Goal: Task Accomplishment & Management: Complete application form

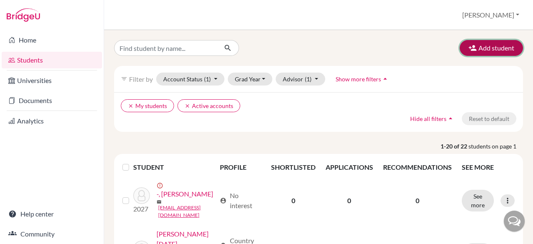
click at [483, 43] on button "Add student" at bounding box center [491, 48] width 63 height 16
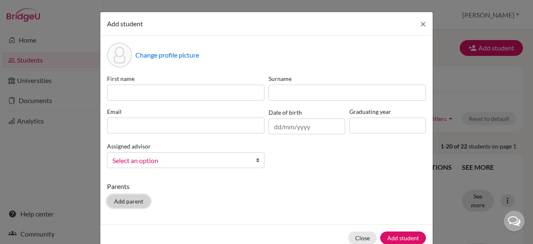
click at [122, 203] on button "Add parent" at bounding box center [128, 201] width 43 height 13
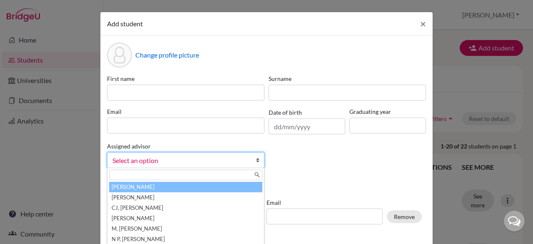
click at [248, 160] on link "Select an option" at bounding box center [186, 160] width 158 height 16
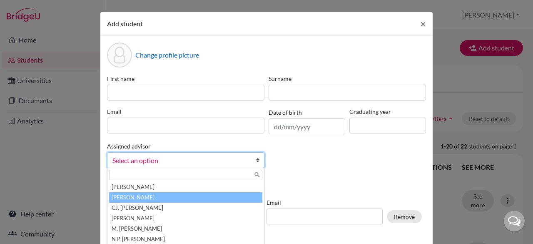
click at [212, 198] on li "[PERSON_NAME]" at bounding box center [185, 197] width 153 height 10
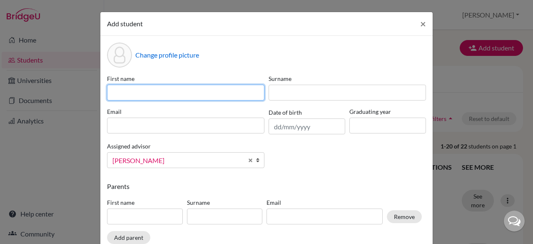
click at [165, 93] on input at bounding box center [186, 93] width 158 height 16
type input "Aalok"
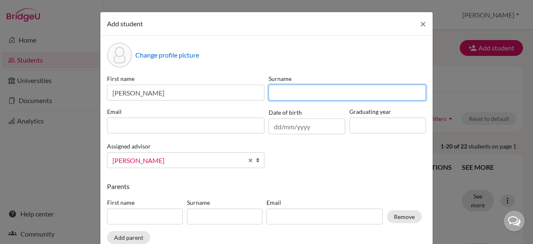
click at [288, 96] on input at bounding box center [348, 93] width 158 height 16
type input "Sharma"
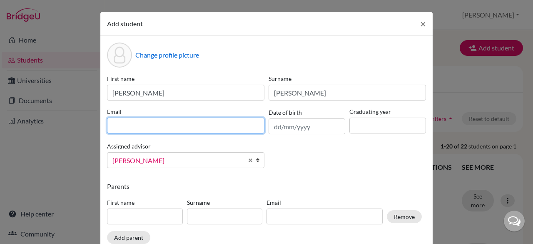
click at [205, 122] on input at bounding box center [186, 126] width 158 height 16
type input "[EMAIL_ADDRESS][DOMAIN_NAME]"
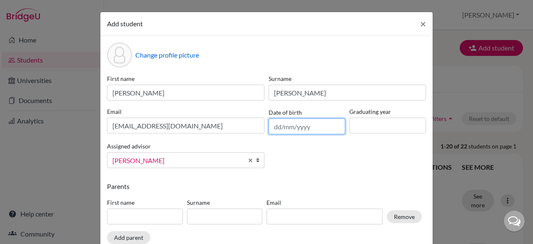
click at [279, 126] on input "text" at bounding box center [307, 126] width 77 height 16
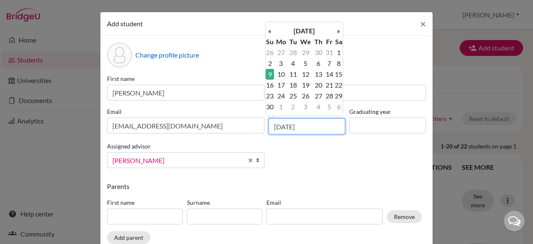
type input "09/11/2008"
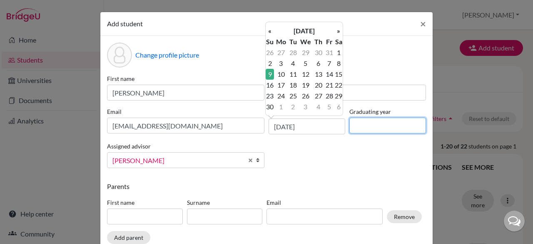
click at [360, 128] on input at bounding box center [388, 126] width 77 height 16
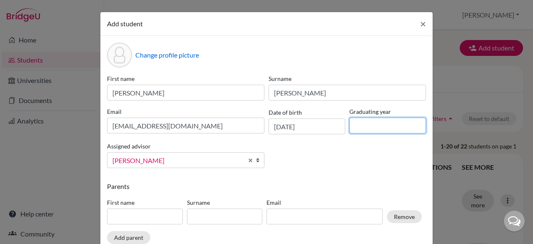
type input "2027"
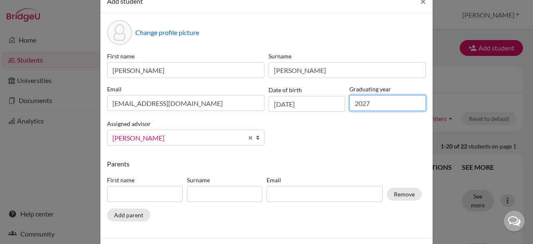
scroll to position [54, 0]
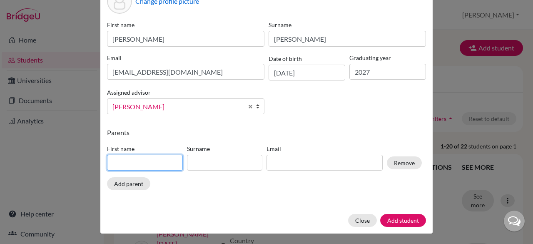
click at [150, 163] on input at bounding box center [145, 163] width 76 height 16
type input "Sadananda"
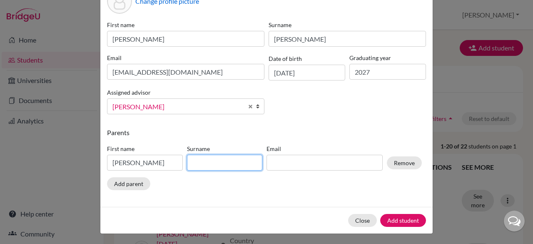
click at [214, 165] on input at bounding box center [225, 163] width 76 height 16
type input "Sharma"
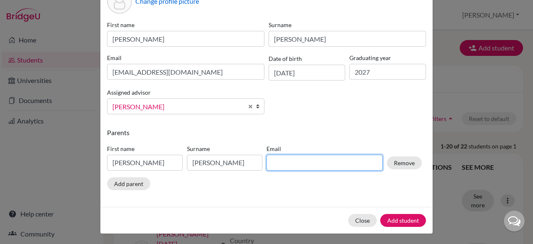
click at [285, 159] on input at bounding box center [325, 163] width 116 height 16
type input "sharmasaddu@gmail.com"
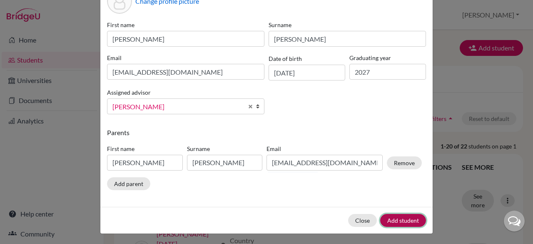
click at [396, 220] on button "Add student" at bounding box center [403, 220] width 46 height 13
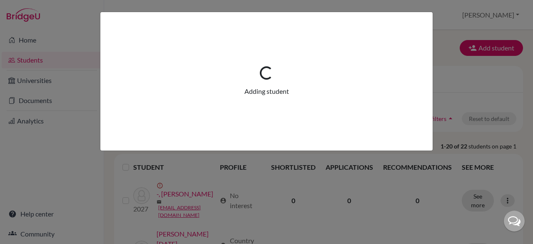
scroll to position [0, 0]
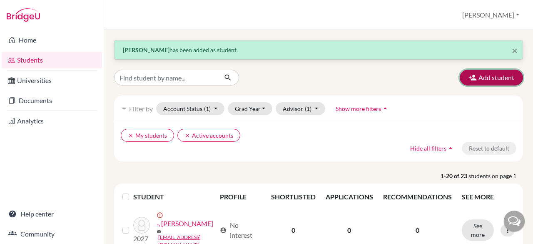
click at [476, 79] on button "Add student" at bounding box center [491, 78] width 63 height 16
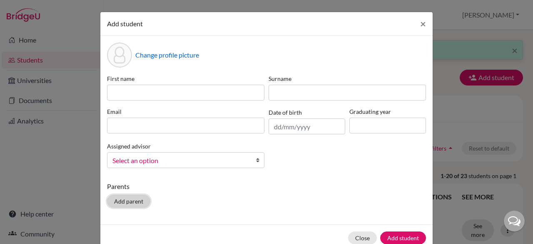
click at [130, 203] on button "Add parent" at bounding box center [128, 201] width 43 height 13
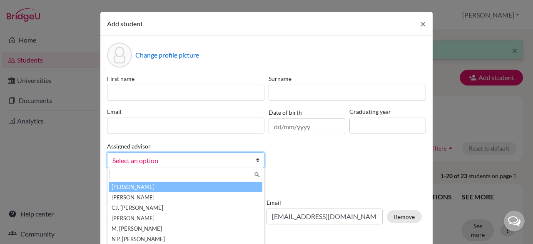
click at [256, 158] on b at bounding box center [260, 160] width 8 height 15
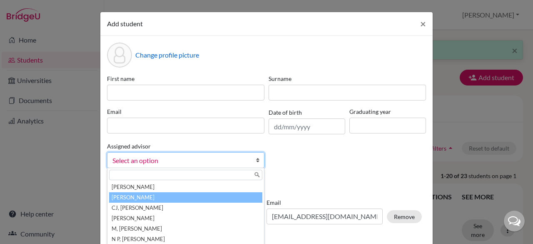
click at [182, 197] on li "[PERSON_NAME]" at bounding box center [185, 197] width 153 height 10
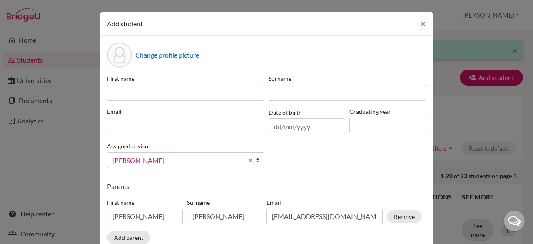
scroll to position [54, 0]
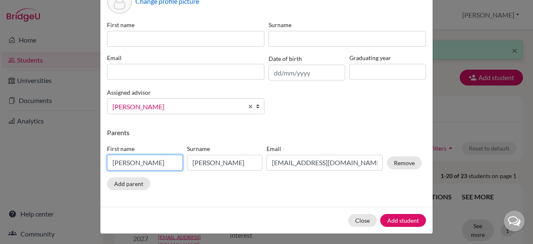
click at [157, 161] on input "Sadananda" at bounding box center [145, 163] width 76 height 16
type input "S"
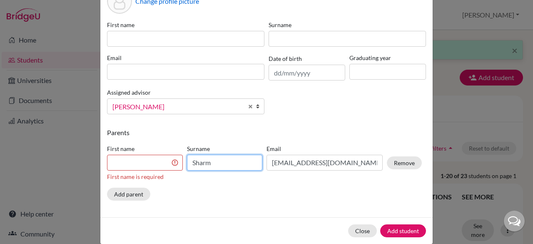
click at [227, 161] on input "Sharm" at bounding box center [225, 163] width 76 height 16
type input "S"
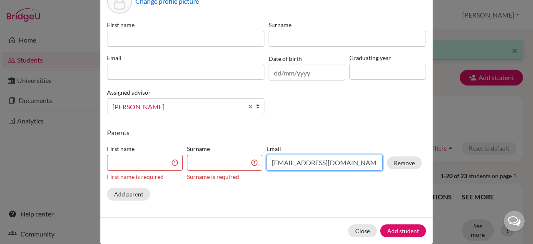
click at [357, 168] on input "sharmasaddu@gmail.com" at bounding box center [325, 163] width 116 height 16
type input "s"
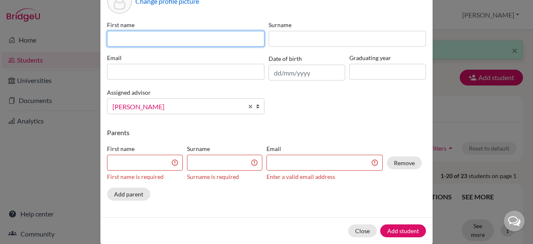
click at [238, 43] on input at bounding box center [186, 39] width 158 height 16
click at [110, 38] on input "jeffreysham" at bounding box center [186, 39] width 158 height 16
click at [111, 40] on input "jeffreysham" at bounding box center [186, 39] width 158 height 16
click at [128, 39] on input "Jeffreysham" at bounding box center [186, 39] width 158 height 16
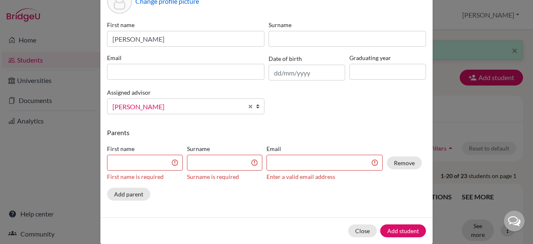
click at [124, 61] on label "Email" at bounding box center [186, 57] width 158 height 9
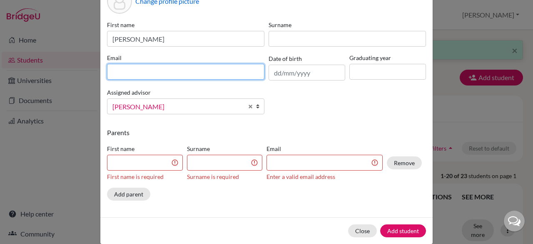
click at [122, 66] on input at bounding box center [186, 72] width 158 height 16
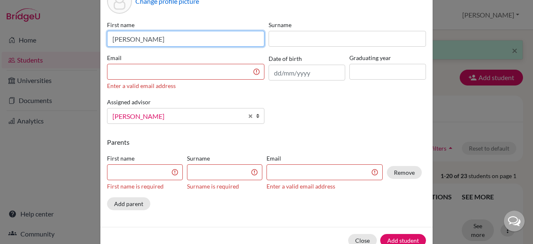
click at [168, 39] on input "Jeffrey sham" at bounding box center [186, 39] width 158 height 16
type input "Jeffrey"
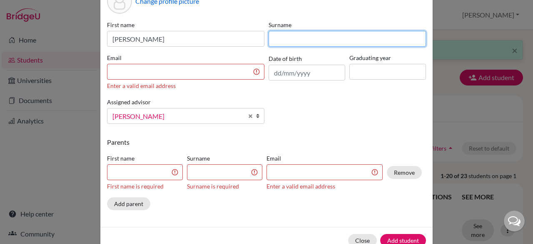
click at [274, 39] on input at bounding box center [348, 39] width 158 height 16
type input "sham"
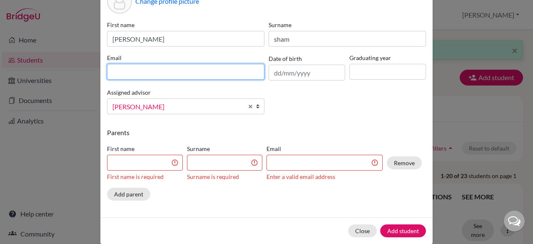
click at [205, 70] on input at bounding box center [186, 72] width 158 height 16
click at [144, 68] on input "jeffrey108@cjcib" at bounding box center [186, 72] width 158 height 16
click at [160, 67] on input "jeffrey108@cjcib" at bounding box center [186, 72] width 158 height 16
type input "[EMAIL_ADDRESS][DOMAIN_NAME]"
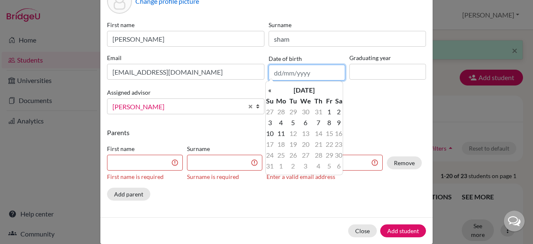
click at [304, 74] on input "text" at bounding box center [307, 73] width 77 height 16
click at [289, 90] on th "[DATE]" at bounding box center [304, 90] width 60 height 11
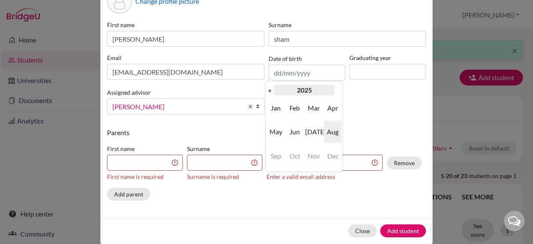
click at [303, 85] on th "2025" at bounding box center [304, 90] width 60 height 11
click at [270, 94] on th "«" at bounding box center [270, 90] width 8 height 11
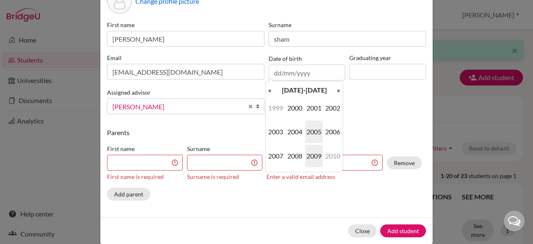
click at [318, 155] on span "2009" at bounding box center [314, 156] width 18 height 23
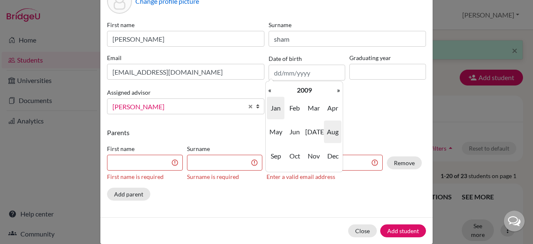
click at [280, 112] on span "Jan" at bounding box center [276, 108] width 18 height 23
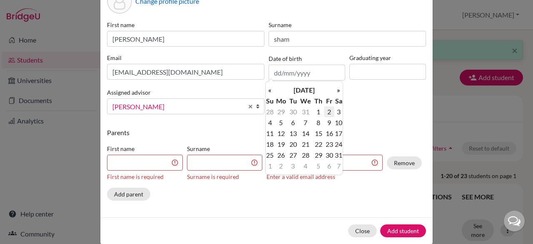
click at [329, 109] on td "2" at bounding box center [329, 111] width 10 height 11
type input "02/01/2009"
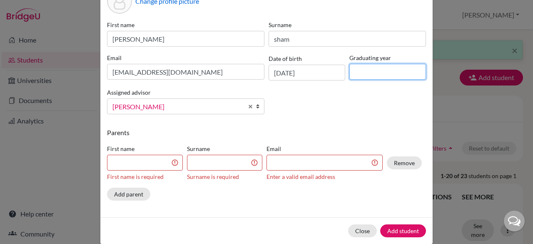
click at [356, 75] on input at bounding box center [388, 72] width 77 height 16
type input "2027"
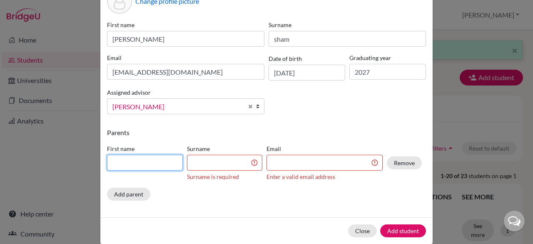
click at [151, 163] on input at bounding box center [145, 163] width 76 height 16
type input "Sham"
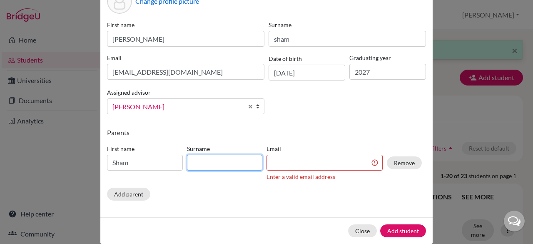
click at [194, 164] on input at bounding box center [225, 163] width 76 height 16
type input "Varghese"
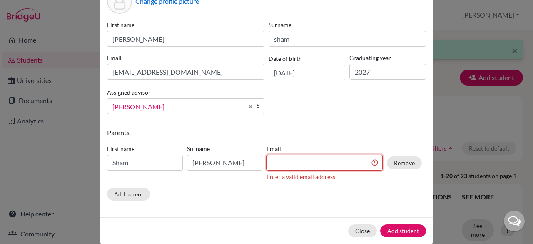
click at [278, 163] on input at bounding box center [325, 163] width 116 height 16
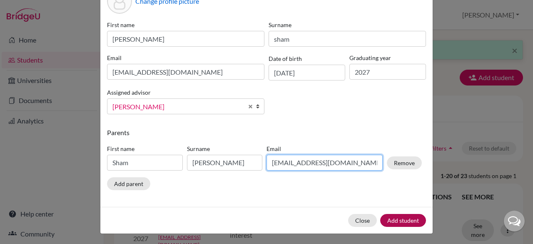
type input "vijisham54@gmail.com"
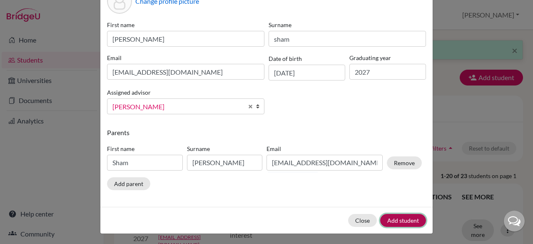
click at [396, 222] on button "Add student" at bounding box center [403, 220] width 46 height 13
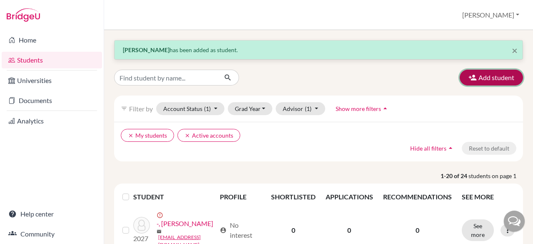
click at [482, 75] on button "Add student" at bounding box center [491, 78] width 63 height 16
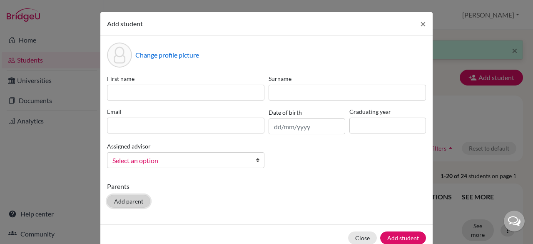
click at [116, 205] on button "Add parent" at bounding box center [128, 201] width 43 height 13
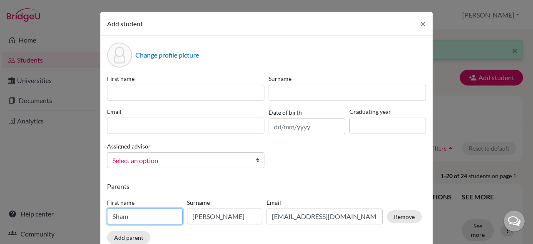
click at [140, 215] on input "Sham" at bounding box center [145, 216] width 76 height 16
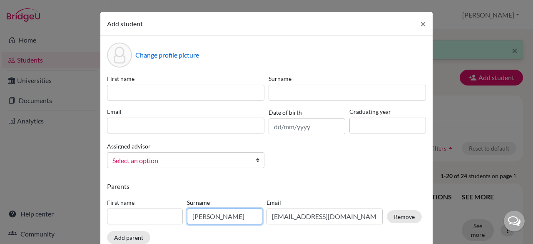
click at [220, 216] on input "Varghese" at bounding box center [225, 216] width 76 height 16
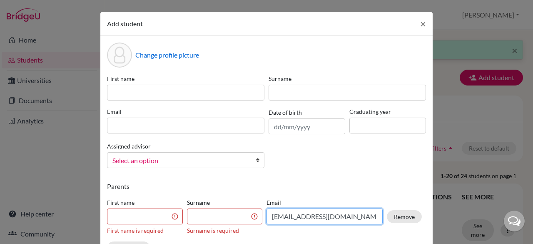
click at [339, 218] on input "vijisham54@gmail.com" at bounding box center [325, 216] width 116 height 16
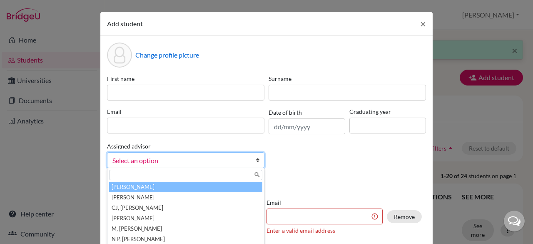
click at [256, 158] on b at bounding box center [260, 160] width 8 height 15
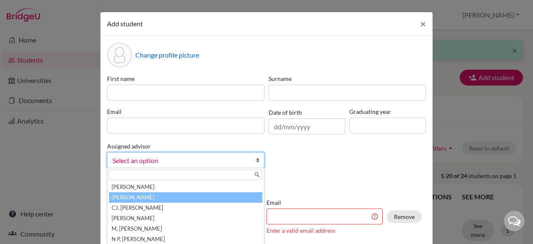
click at [179, 195] on li "[PERSON_NAME]" at bounding box center [185, 197] width 153 height 10
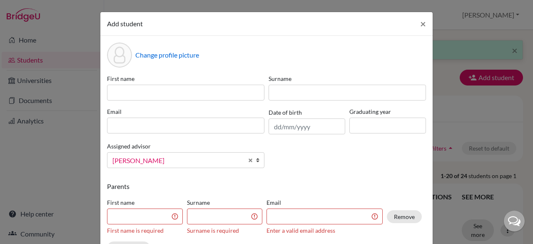
click at [297, 180] on div "Change profile picture First name Surname Email Date of birth Graduating year A…" at bounding box center [266, 153] width 333 height 235
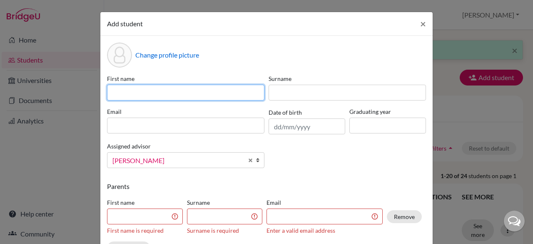
click at [204, 88] on input at bounding box center [186, 93] width 158 height 16
type input "[PERSON_NAME]"
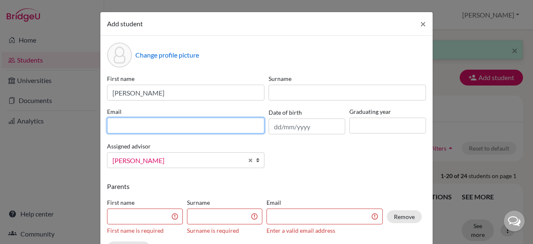
click at [155, 127] on input at bounding box center [186, 126] width 158 height 16
type input "[EMAIL_ADDRESS][DOMAIN_NAME]"
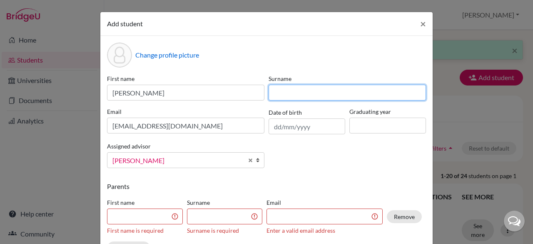
click at [296, 93] on input at bounding box center [348, 93] width 158 height 16
type input "pradhan"
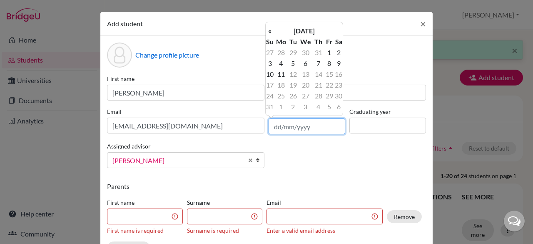
click at [286, 123] on input "text" at bounding box center [307, 126] width 77 height 16
type input "1"
type input "[DATE]"
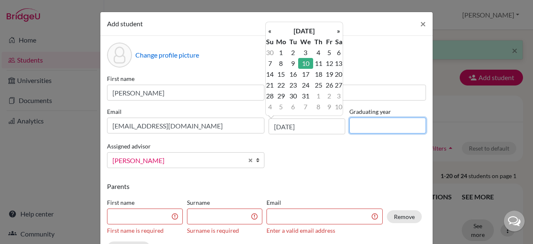
click at [375, 129] on input at bounding box center [388, 126] width 77 height 16
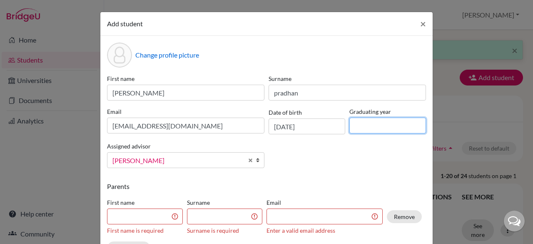
type input "2027"
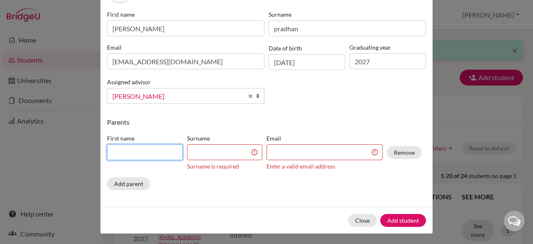
click at [137, 152] on input at bounding box center [145, 152] width 76 height 16
type input "tulsi"
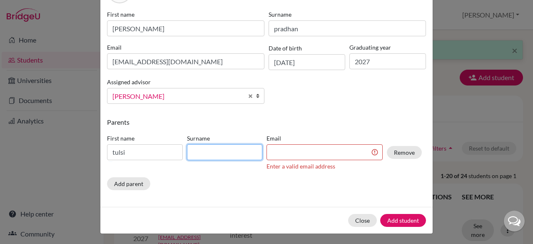
click at [198, 151] on input at bounding box center [225, 152] width 76 height 16
type input "Pradhan"
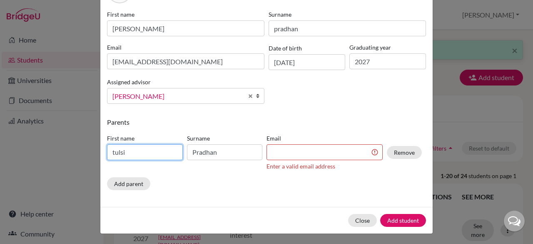
drag, startPoint x: 109, startPoint y: 153, endPoint x: 120, endPoint y: 172, distance: 22.6
click at [120, 172] on div "First name tulsi Surname Pradhan Email Enter a valid email address Remove" at bounding box center [264, 153] width 319 height 47
type input "Tulsi"
drag, startPoint x: 289, startPoint y: 143, endPoint x: 286, endPoint y: 150, distance: 8.0
click at [286, 150] on div "Email Enter a valid email address" at bounding box center [325, 152] width 120 height 37
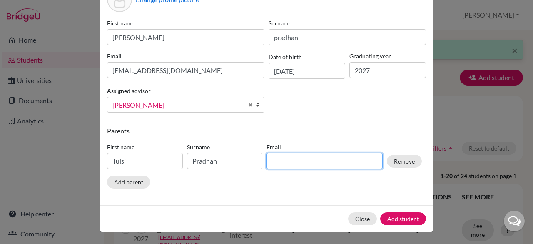
scroll to position [54, 0]
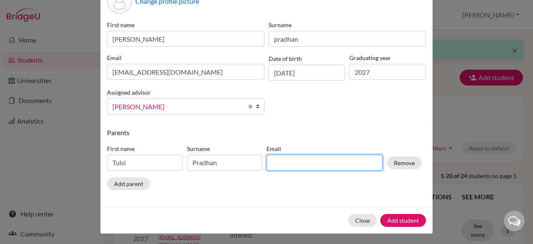
click at [286, 150] on div "Email" at bounding box center [325, 157] width 120 height 26
type input "[EMAIL_ADDRESS][DOMAIN_NAME]"
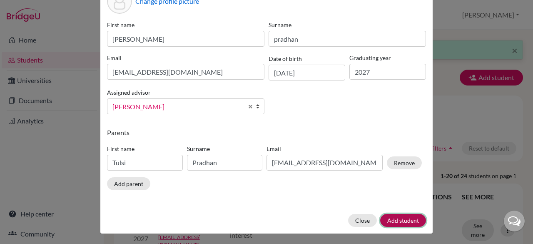
click at [393, 219] on button "Add student" at bounding box center [403, 220] width 46 height 13
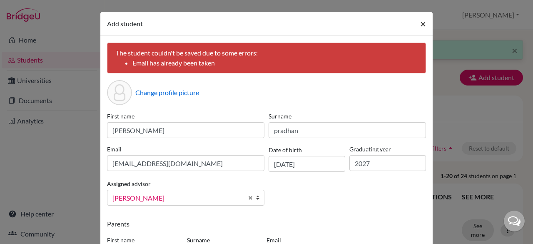
click at [423, 27] on span "×" at bounding box center [423, 24] width 6 height 12
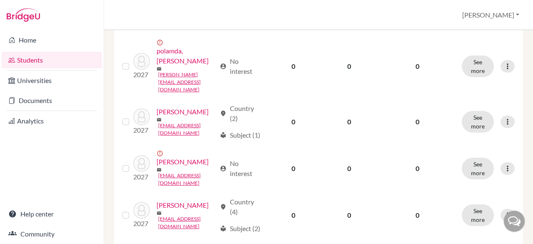
scroll to position [718, 0]
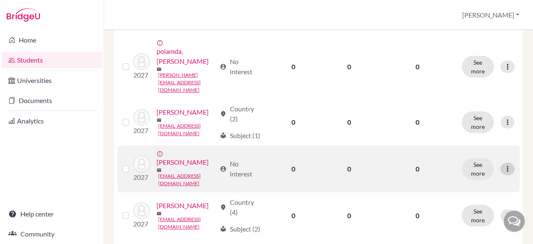
click at [504, 165] on icon at bounding box center [508, 169] width 8 height 8
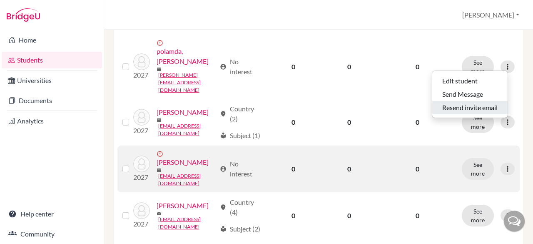
click at [477, 105] on button "Resend invite email" at bounding box center [470, 107] width 75 height 13
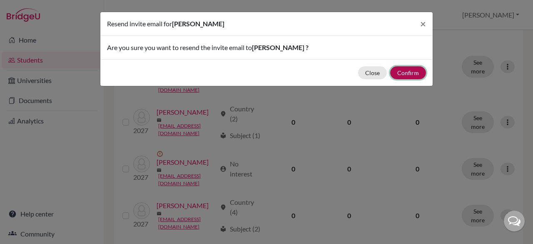
click at [407, 73] on button "Confirm" at bounding box center [408, 72] width 36 height 13
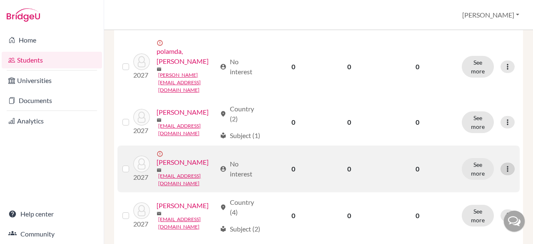
click at [504, 165] on icon at bounding box center [508, 169] width 8 height 8
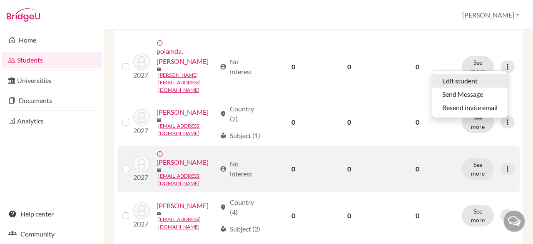
click at [459, 83] on button "Edit student" at bounding box center [470, 80] width 75 height 13
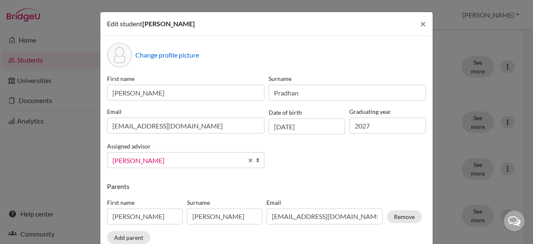
scroll to position [54, 0]
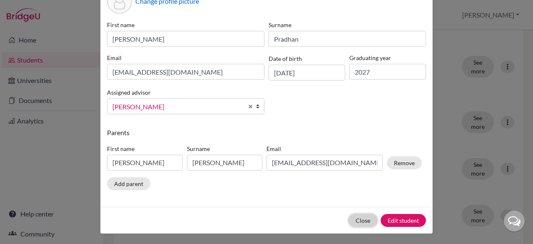
click at [363, 221] on button "Close" at bounding box center [363, 220] width 29 height 13
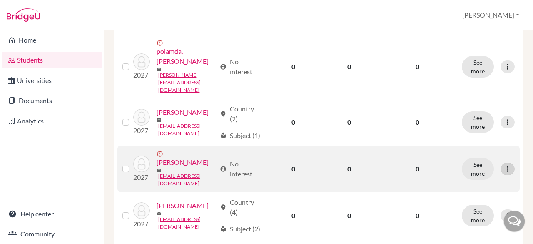
click at [504, 165] on icon at bounding box center [508, 169] width 8 height 8
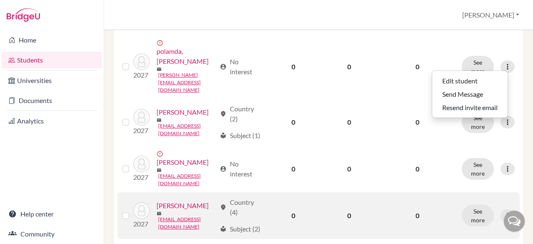
click at [415, 192] on td "0" at bounding box center [417, 215] width 79 height 47
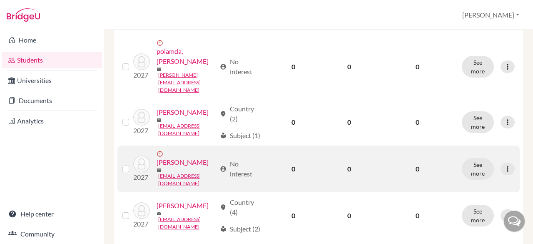
click at [178, 157] on link "[PERSON_NAME]" at bounding box center [183, 162] width 52 height 10
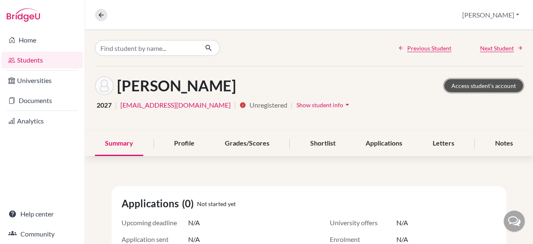
click at [481, 88] on link "Access student's account" at bounding box center [484, 85] width 79 height 13
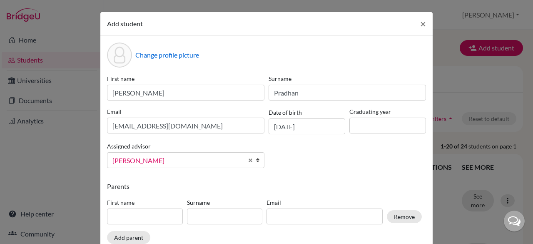
type input "2027"
click at [135, 216] on input at bounding box center [145, 216] width 76 height 16
type input "t"
type input "Tulsi"
click at [194, 217] on input at bounding box center [225, 216] width 76 height 16
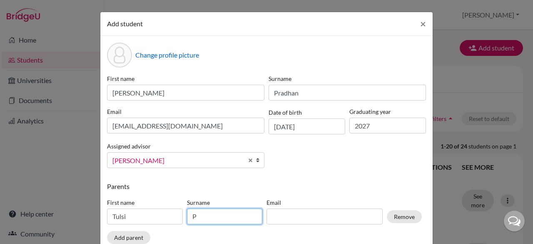
type input "Pradhan"
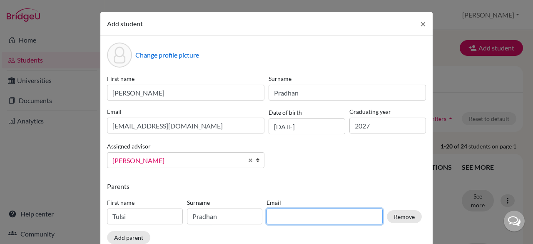
click at [285, 211] on input at bounding box center [325, 216] width 116 height 16
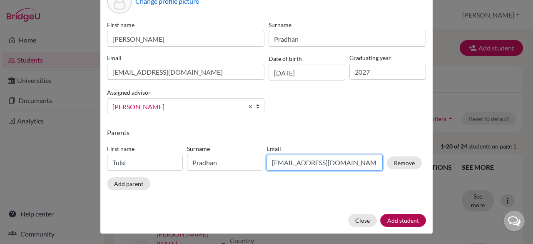
type input "[EMAIL_ADDRESS][DOMAIN_NAME]"
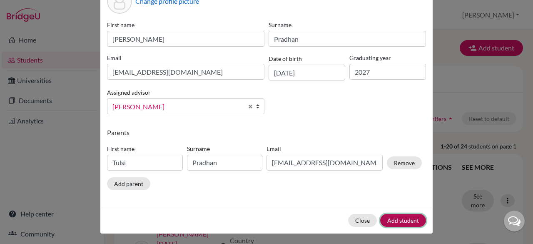
click at [403, 216] on button "Add student" at bounding box center [403, 220] width 46 height 13
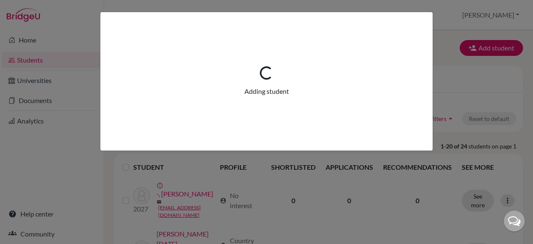
scroll to position [0, 0]
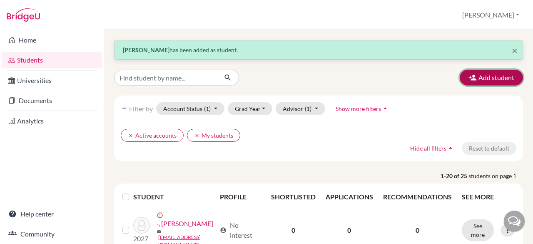
click at [485, 80] on button "Add student" at bounding box center [491, 78] width 63 height 16
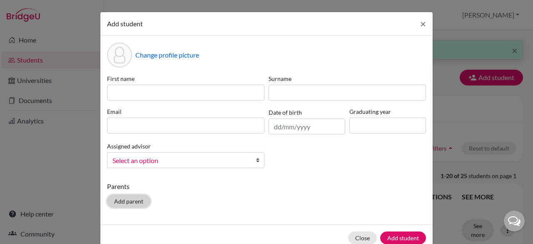
click at [129, 205] on button "Add parent" at bounding box center [128, 201] width 43 height 13
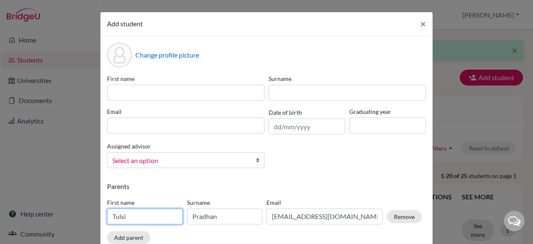
click at [156, 219] on input "Tulsi" at bounding box center [145, 216] width 76 height 16
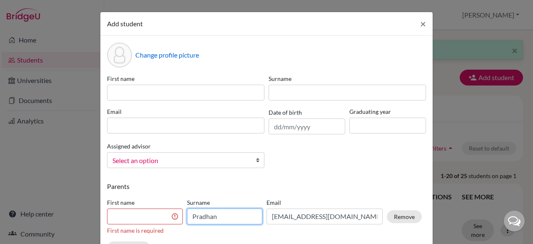
click at [215, 215] on input "Pradhan" at bounding box center [225, 216] width 76 height 16
type input "[PERSON_NAME]"
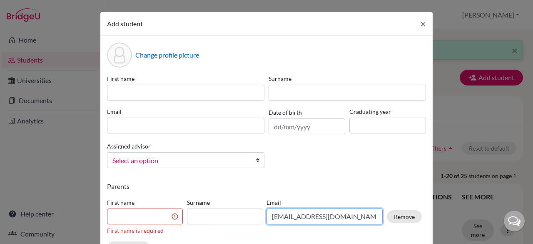
click at [332, 215] on input "[EMAIL_ADDRESS][DOMAIN_NAME]" at bounding box center [325, 216] width 116 height 16
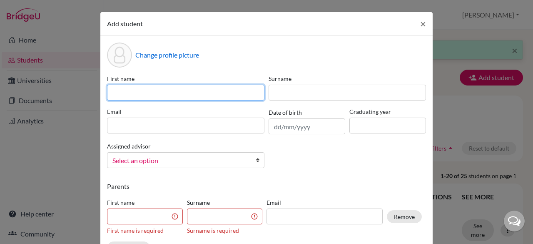
click at [199, 88] on input at bounding box center [186, 93] width 158 height 16
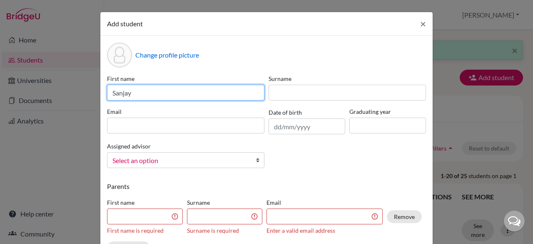
type input "Sanjay"
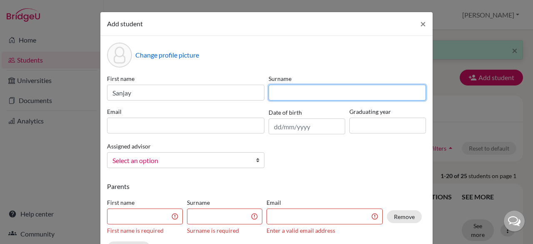
click at [282, 93] on input at bounding box center [348, 93] width 158 height 16
type input "Pradeep"
click at [305, 89] on input "Pradeep" at bounding box center [348, 93] width 158 height 16
type input "VP"
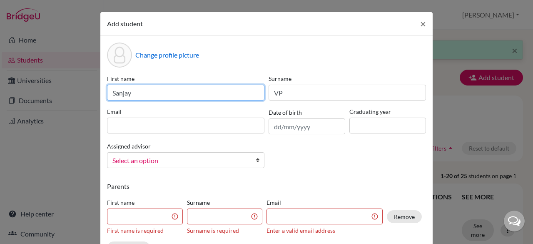
click at [200, 91] on input "Sanjay" at bounding box center [186, 93] width 158 height 16
type input "Sanjay"
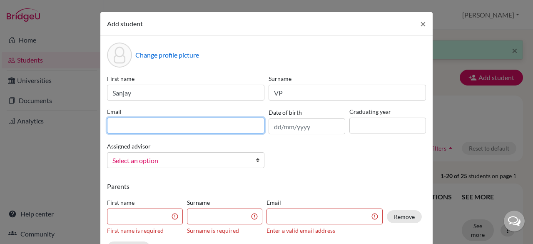
click at [204, 128] on input at bounding box center [186, 126] width 158 height 16
type input "S"
type input "[EMAIL_ADDRESS][DOMAIN_NAME]"
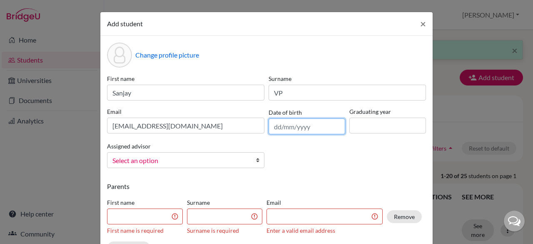
click at [296, 132] on input "text" at bounding box center [307, 126] width 77 height 16
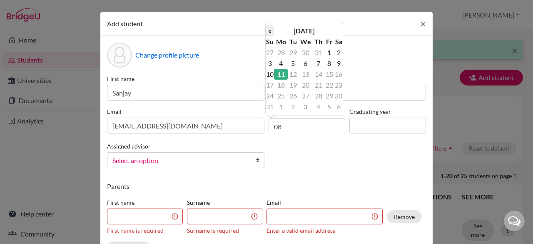
click at [268, 29] on th "«" at bounding box center [270, 30] width 8 height 11
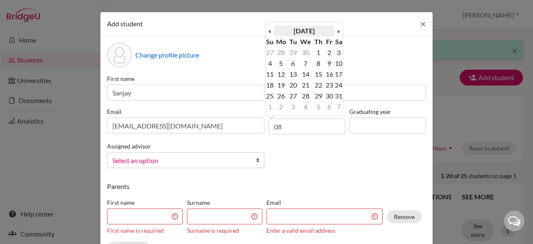
click at [306, 31] on th "[DATE]" at bounding box center [304, 30] width 60 height 11
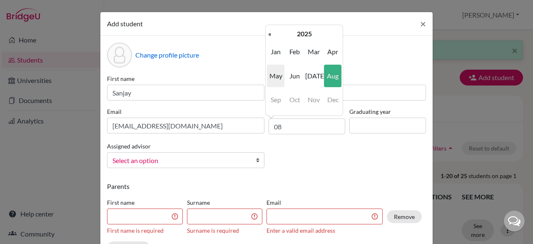
click at [306, 31] on th "2025" at bounding box center [304, 33] width 60 height 11
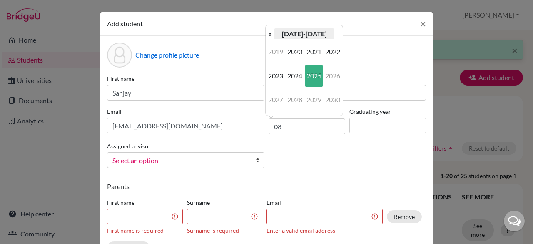
click at [298, 31] on th "[DATE]-[DATE]" at bounding box center [304, 33] width 60 height 11
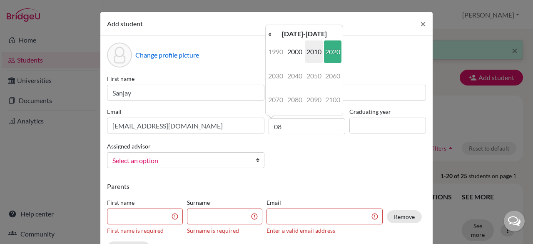
click at [310, 50] on span "2010" at bounding box center [314, 51] width 18 height 23
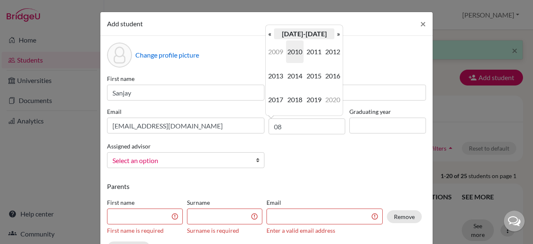
click at [295, 35] on th "[DATE]-[DATE]" at bounding box center [304, 33] width 60 height 11
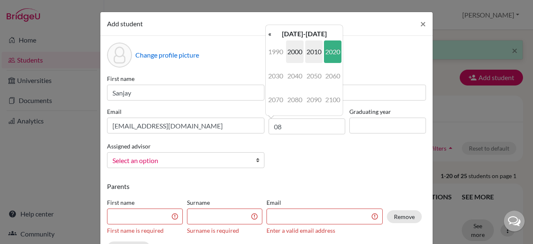
click at [298, 54] on span "2000" at bounding box center [295, 51] width 18 height 23
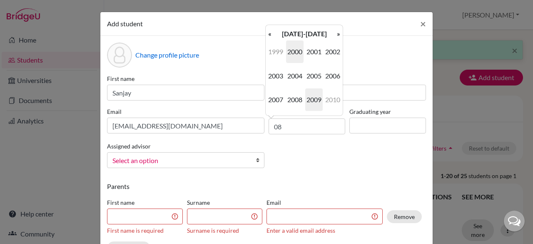
click at [320, 96] on span "2009" at bounding box center [314, 99] width 18 height 23
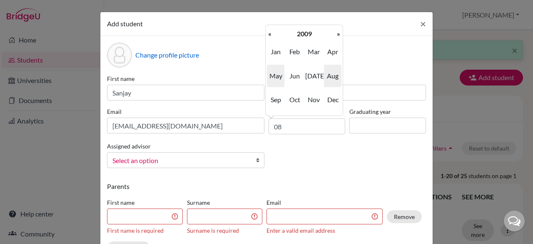
click at [333, 75] on span "Aug" at bounding box center [333, 76] width 18 height 23
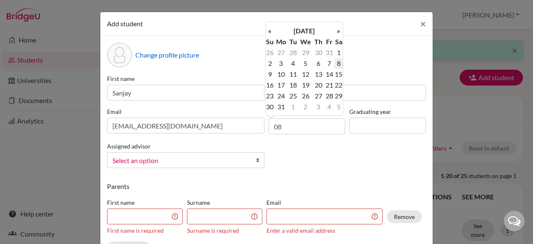
click at [336, 66] on td "8" at bounding box center [339, 63] width 8 height 11
type input "[DATE]"
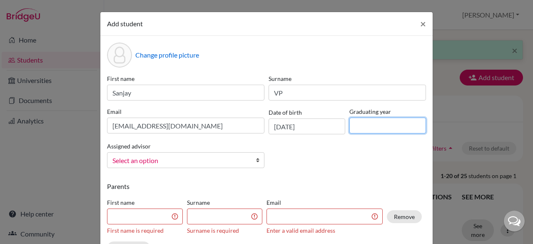
click at [376, 127] on input at bounding box center [388, 126] width 77 height 16
type input "2027"
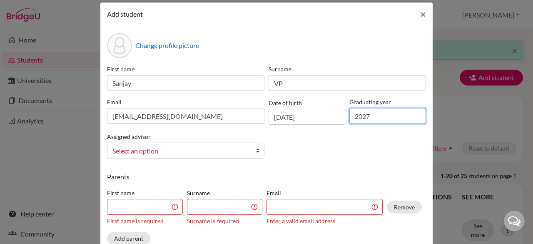
scroll to position [10, 0]
click at [208, 153] on span "Select an option" at bounding box center [181, 150] width 136 height 11
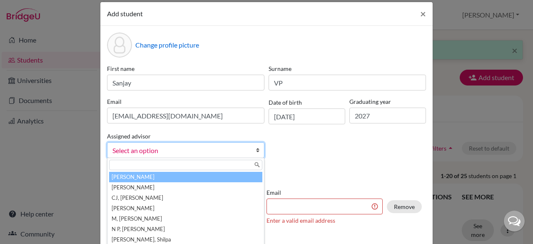
click at [318, 158] on div "First name [PERSON_NAME] Surname VP Email [EMAIL_ADDRESS][DOMAIN_NAME] Date of …" at bounding box center [266, 114] width 323 height 100
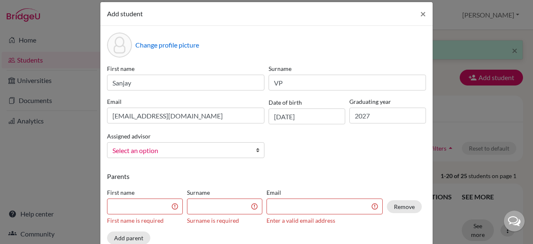
scroll to position [64, 0]
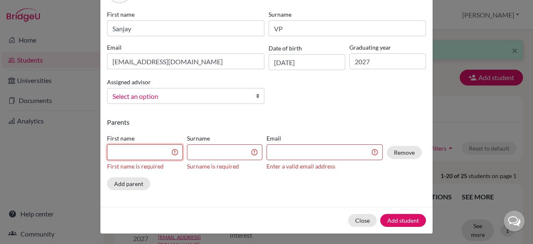
click at [143, 152] on input at bounding box center [145, 152] width 76 height 16
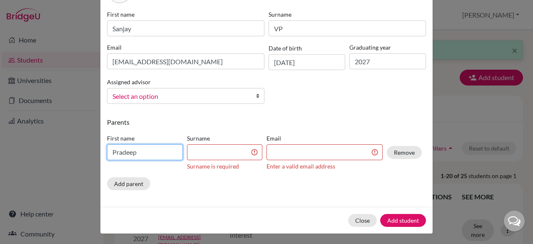
type input "Pradeep"
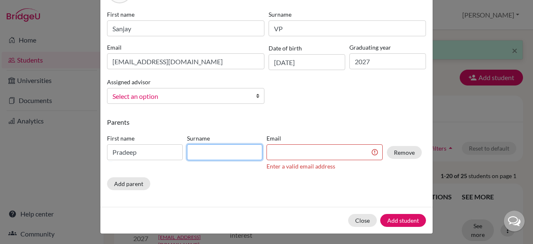
click at [198, 158] on input at bounding box center [225, 152] width 76 height 16
type input "V"
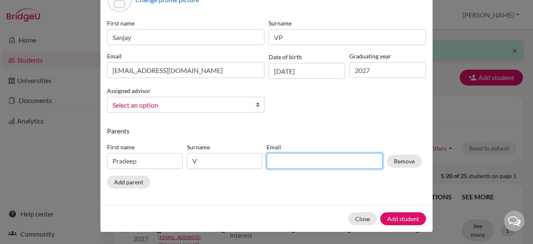
scroll to position [54, 0]
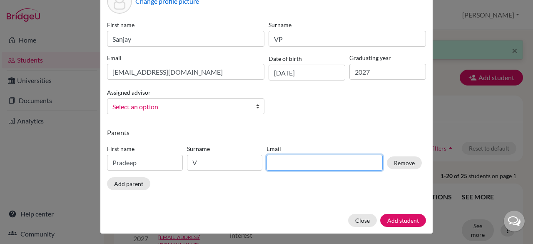
click at [278, 155] on input at bounding box center [325, 163] width 116 height 16
type input "[EMAIL_ADDRESS][DOMAIN_NAME]"
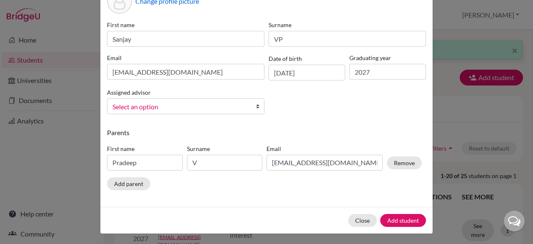
click at [293, 188] on div "Parents First name [PERSON_NAME] Surname V Email [EMAIL_ADDRESS][DOMAIN_NAME] R…" at bounding box center [266, 161] width 319 height 66
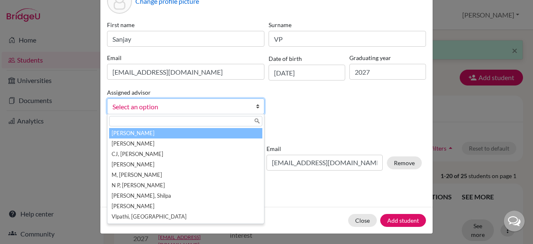
click at [256, 110] on b at bounding box center [260, 106] width 8 height 15
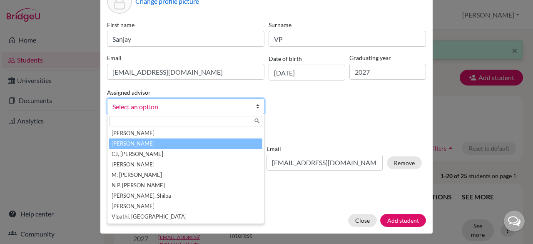
click at [199, 143] on li "[PERSON_NAME]" at bounding box center [185, 143] width 153 height 10
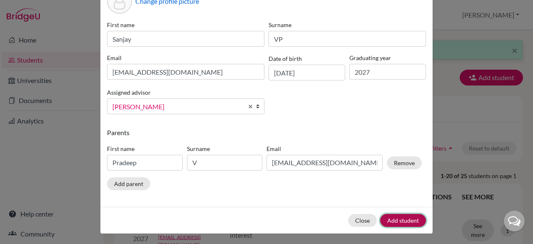
click at [401, 220] on button "Add student" at bounding box center [403, 220] width 46 height 13
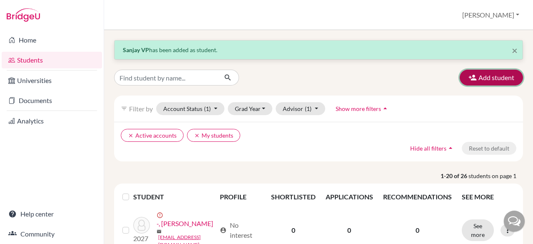
click at [475, 80] on button "Add student" at bounding box center [491, 78] width 63 height 16
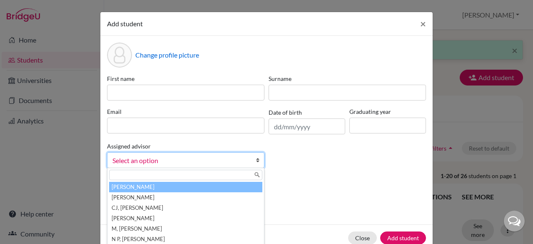
click at [256, 157] on b at bounding box center [260, 160] width 8 height 15
click at [188, 190] on li "[PERSON_NAME]" at bounding box center [185, 187] width 153 height 10
click at [256, 159] on b at bounding box center [260, 160] width 8 height 15
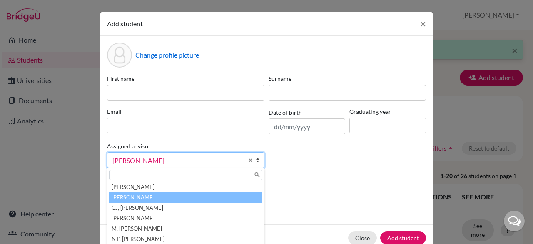
click at [144, 198] on li "[PERSON_NAME]" at bounding box center [185, 197] width 153 height 10
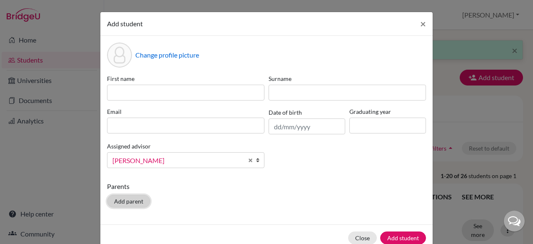
click at [129, 199] on button "Add parent" at bounding box center [128, 201] width 43 height 13
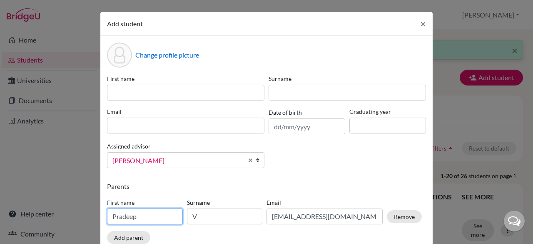
click at [151, 211] on input "Pradeep" at bounding box center [145, 216] width 76 height 16
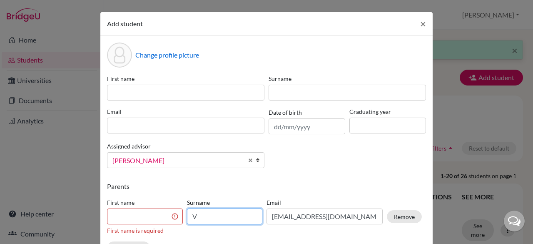
click at [215, 218] on input "V" at bounding box center [225, 216] width 76 height 16
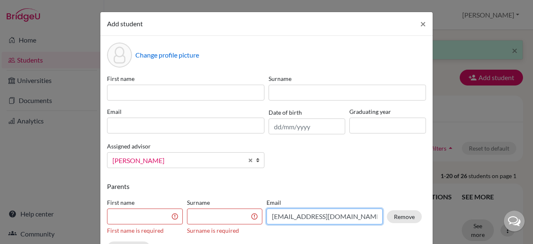
click at [276, 215] on input "[EMAIL_ADDRESS][DOMAIN_NAME]" at bounding box center [325, 216] width 116 height 16
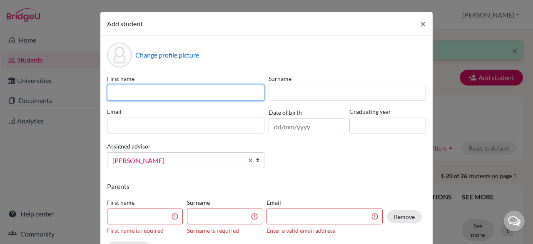
click at [218, 97] on input at bounding box center [186, 93] width 158 height 16
type input "Edissa"
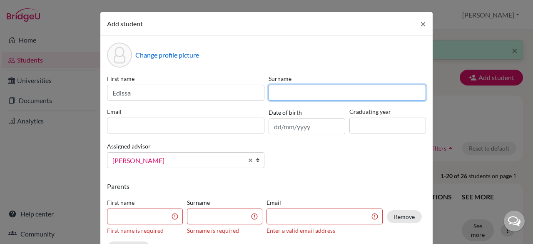
click at [283, 94] on input at bounding box center [348, 93] width 158 height 16
type input "Pellissery"
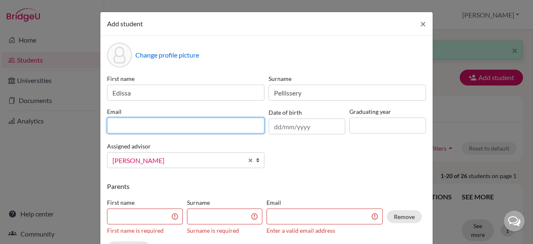
click at [223, 126] on input at bounding box center [186, 126] width 158 height 16
type input "[EMAIL_ADDRESS][DOMAIN_NAME]"
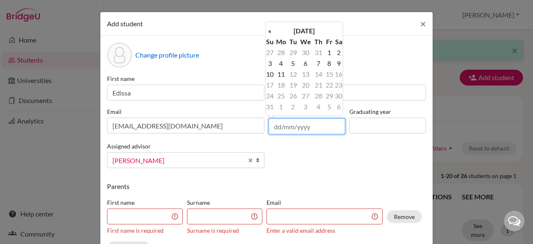
click at [304, 130] on input "text" at bounding box center [307, 126] width 77 height 16
type input "[DATE]"
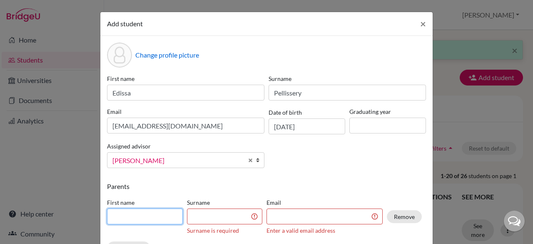
click at [140, 220] on input at bounding box center [145, 216] width 76 height 16
type input "Leemamol"
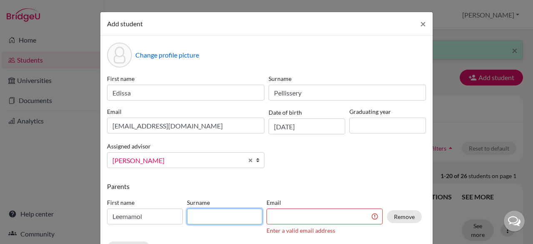
click at [205, 215] on input at bounding box center [225, 216] width 76 height 16
type input "[PERSON_NAME]"
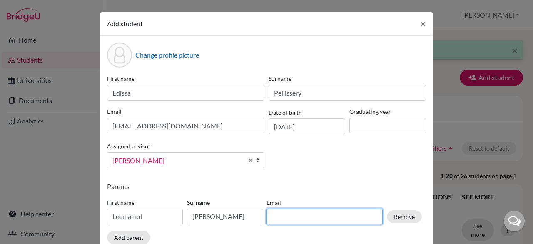
click at [283, 218] on input at bounding box center [325, 216] width 116 height 16
type input "[EMAIL_ADDRESS][PERSON_NAME][DOMAIN_NAME]"
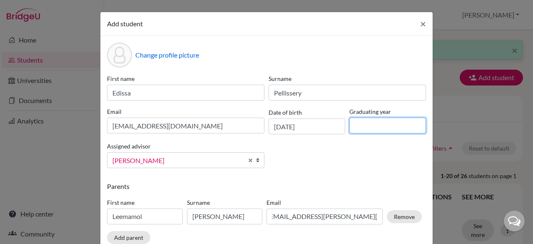
scroll to position [0, 0]
click at [375, 128] on input at bounding box center [388, 126] width 77 height 16
type input "2027"
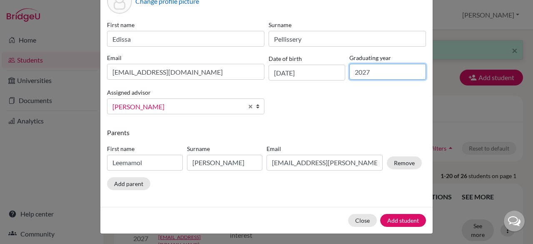
scroll to position [36, 0]
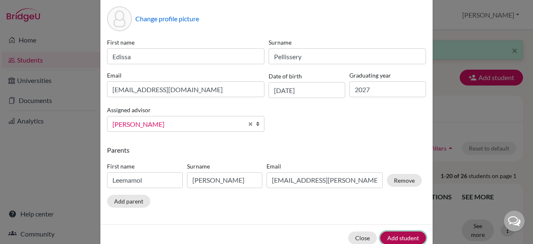
click at [408, 236] on button "Add student" at bounding box center [403, 237] width 46 height 13
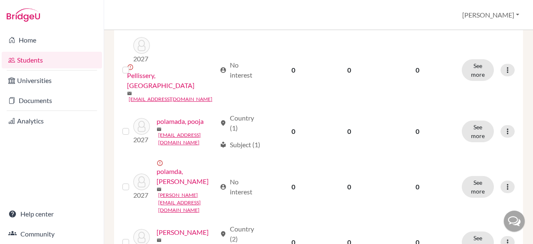
scroll to position [674, 0]
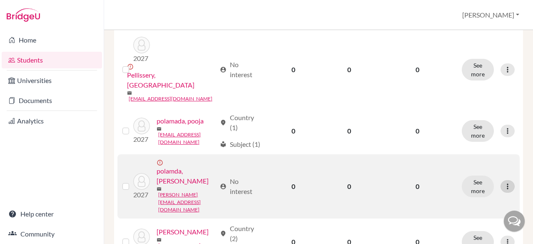
click at [505, 182] on icon at bounding box center [508, 186] width 8 height 8
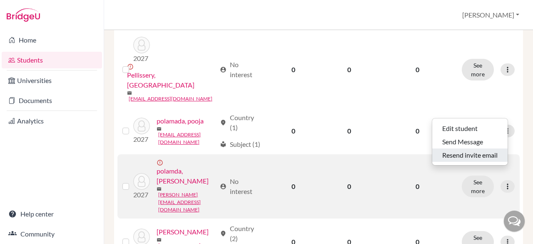
click at [457, 154] on button "Resend invite email" at bounding box center [470, 154] width 75 height 13
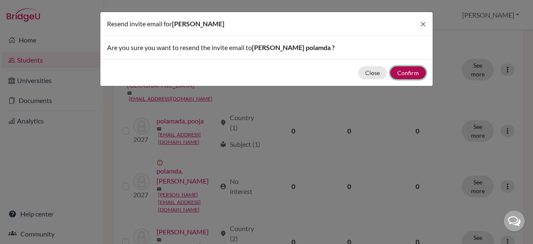
click at [402, 73] on button "Confirm" at bounding box center [408, 72] width 36 height 13
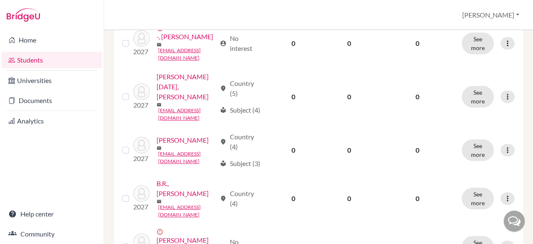
scroll to position [0, 0]
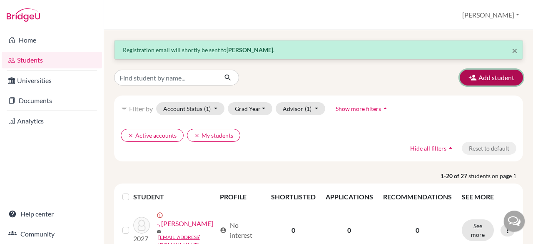
click at [499, 73] on button "Add student" at bounding box center [491, 78] width 63 height 16
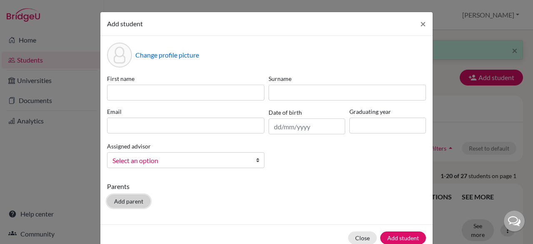
click at [117, 203] on button "Add parent" at bounding box center [128, 201] width 43 height 13
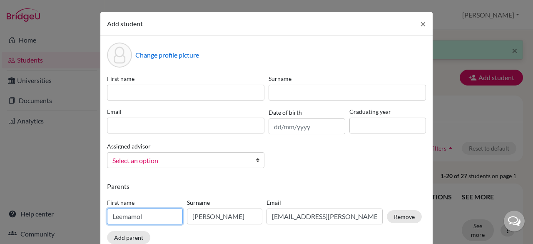
click at [144, 217] on input "Leemamol" at bounding box center [145, 216] width 76 height 16
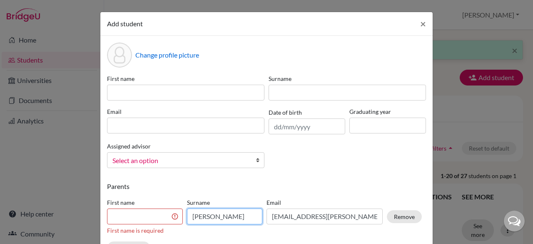
click at [233, 217] on input "[PERSON_NAME]" at bounding box center [225, 216] width 76 height 16
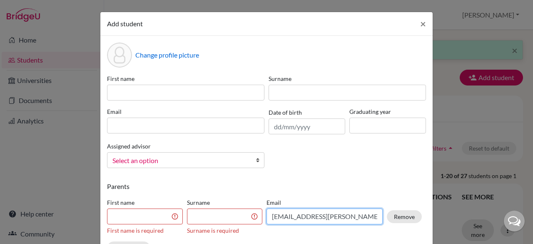
click at [288, 214] on input "[EMAIL_ADDRESS][PERSON_NAME][DOMAIN_NAME]" at bounding box center [325, 216] width 116 height 16
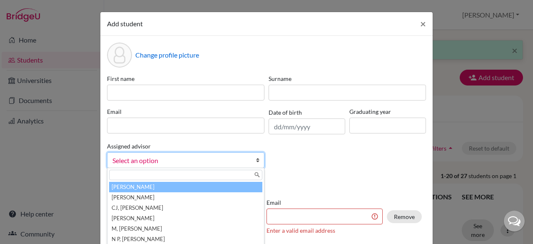
click at [256, 158] on b at bounding box center [260, 160] width 8 height 15
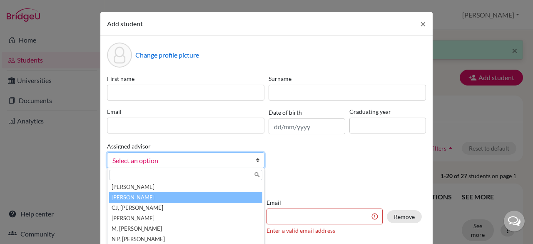
click at [173, 195] on li "[PERSON_NAME]" at bounding box center [185, 197] width 153 height 10
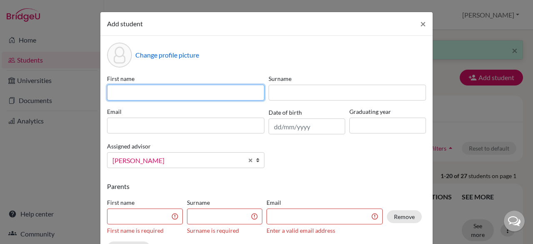
click at [171, 90] on input at bounding box center [186, 93] width 158 height 16
click at [111, 94] on input "hanshikaa" at bounding box center [186, 93] width 158 height 16
type input "Hanshikaa"
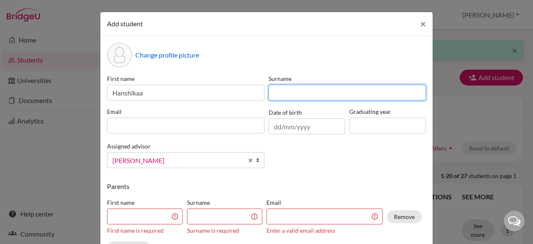
click at [283, 91] on input at bounding box center [348, 93] width 158 height 16
type input "[PERSON_NAME]"
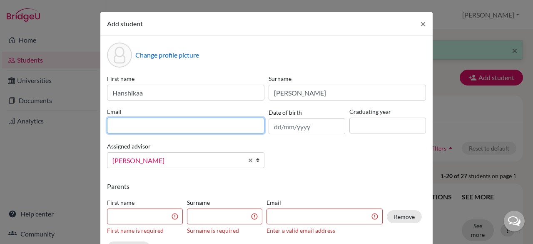
click at [178, 125] on input at bounding box center [186, 126] width 158 height 16
type input "[EMAIL_ADDRESS][DOMAIN_NAME]"
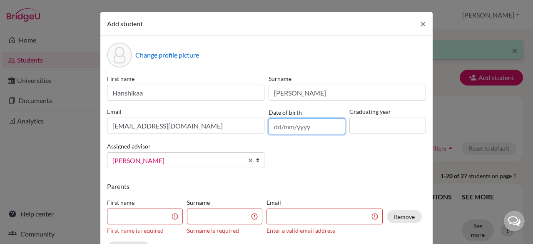
click at [280, 125] on input "text" at bounding box center [307, 126] width 77 height 16
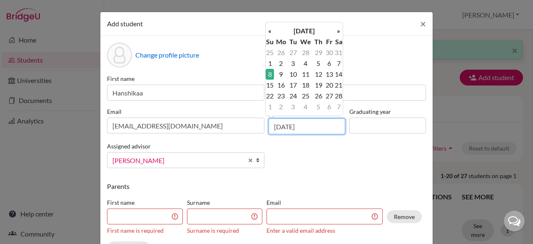
type input "[DATE]"
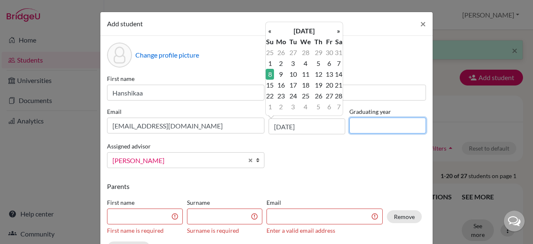
click at [373, 131] on input at bounding box center [388, 126] width 77 height 16
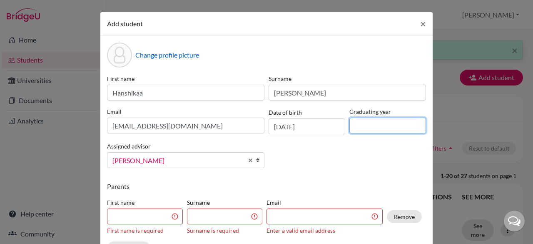
type input "2027"
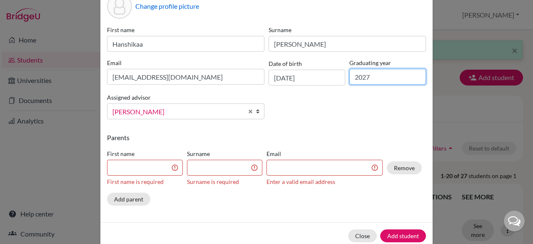
scroll to position [63, 0]
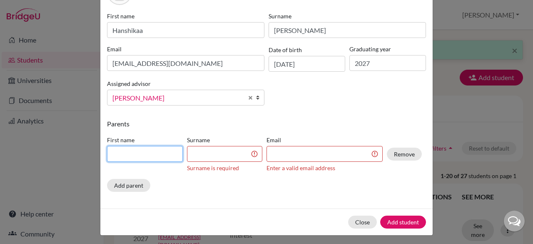
click at [144, 153] on input at bounding box center [145, 154] width 76 height 16
type input "[PERSON_NAME]"
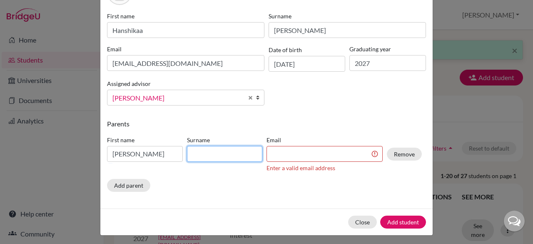
click at [197, 155] on input at bounding box center [225, 154] width 76 height 16
type input "adoni"
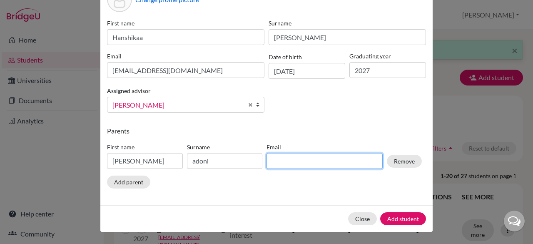
scroll to position [54, 0]
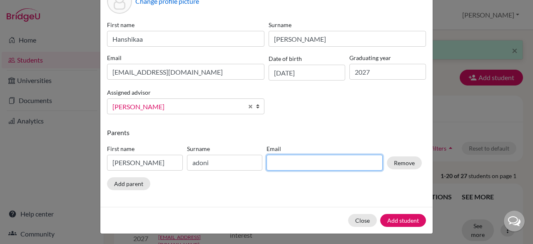
click at [288, 159] on input at bounding box center [325, 163] width 116 height 16
type input "[EMAIL_ADDRESS][DOMAIN_NAME]"
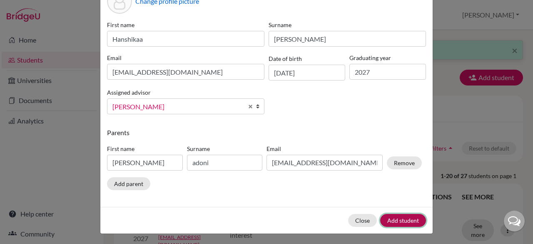
click at [404, 221] on button "Add student" at bounding box center [403, 220] width 46 height 13
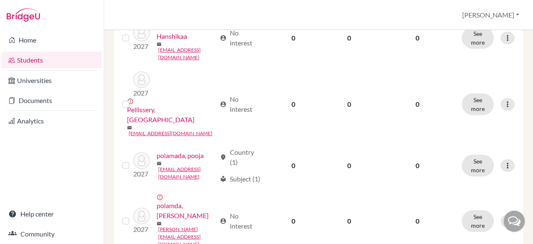
scroll to position [697, 0]
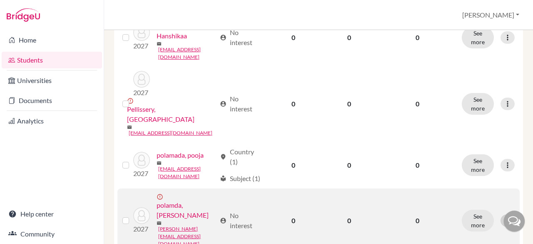
click at [504, 216] on icon at bounding box center [508, 220] width 8 height 8
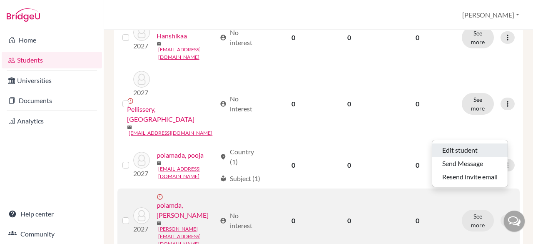
click at [466, 153] on button "Edit student" at bounding box center [470, 149] width 75 height 13
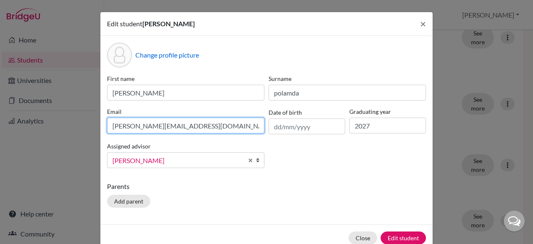
click at [134, 127] on input "[PERSON_NAME][EMAIL_ADDRESS][DOMAIN_NAME]" at bounding box center [186, 126] width 158 height 16
drag, startPoint x: 130, startPoint y: 127, endPoint x: 134, endPoint y: 126, distance: 4.2
click at [134, 126] on input "[PERSON_NAME][EMAIL_ADDRESS][DOMAIN_NAME]" at bounding box center [186, 126] width 158 height 16
click at [132, 125] on input "[PERSON_NAME][EMAIL_ADDRESS][DOMAIN_NAME]" at bounding box center [186, 126] width 158 height 16
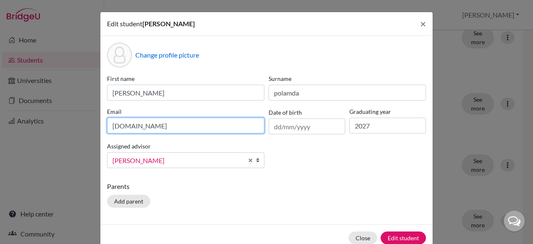
click at [142, 125] on input "[DOMAIN_NAME]" at bounding box center [186, 126] width 158 height 16
paste input "@"
type input "[EMAIL_ADDRESS][DOMAIN_NAME]"
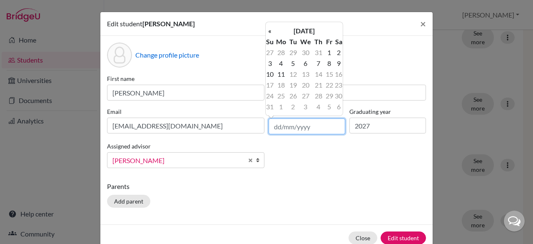
click at [294, 123] on input "text" at bounding box center [307, 126] width 77 height 16
click at [285, 30] on th "[DATE]" at bounding box center [304, 30] width 60 height 11
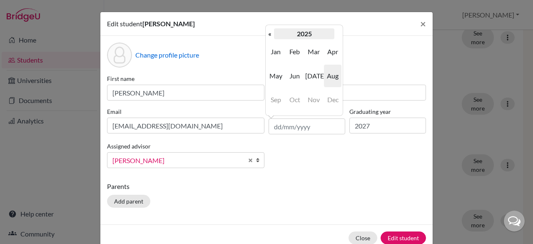
click at [294, 35] on th "2025" at bounding box center [304, 33] width 60 height 11
click at [270, 34] on th "«" at bounding box center [270, 33] width 8 height 11
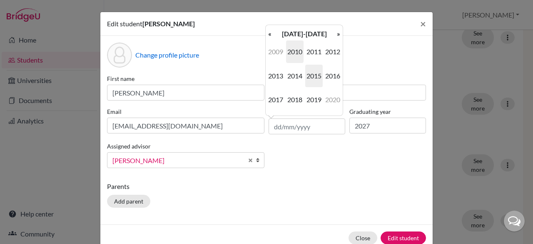
click at [300, 54] on span "2010" at bounding box center [295, 51] width 18 height 23
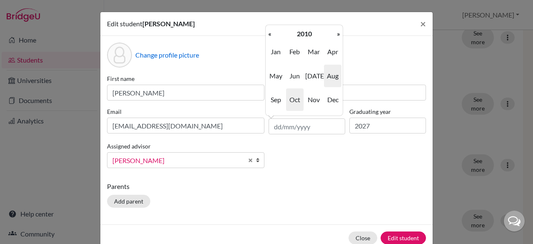
click at [299, 99] on span "Oct" at bounding box center [295, 99] width 18 height 23
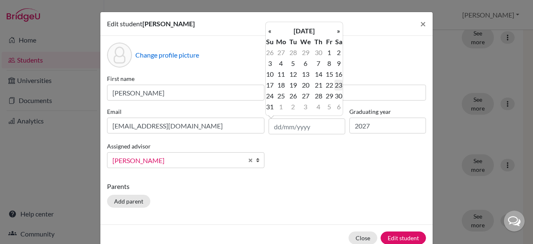
click at [340, 85] on td "23" at bounding box center [339, 85] width 8 height 11
type input "[DATE]"
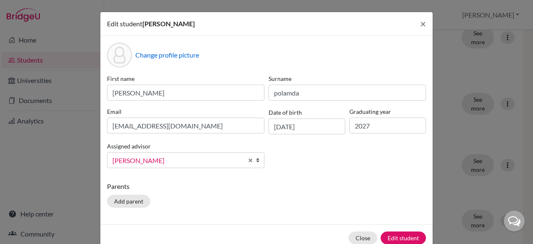
scroll to position [18, 0]
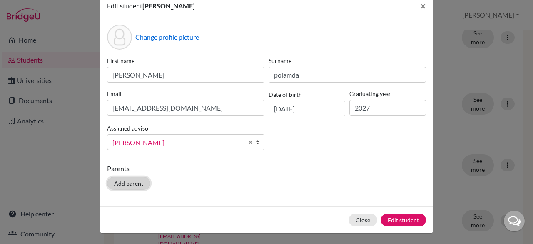
click at [121, 182] on button "Add parent" at bounding box center [128, 183] width 43 height 13
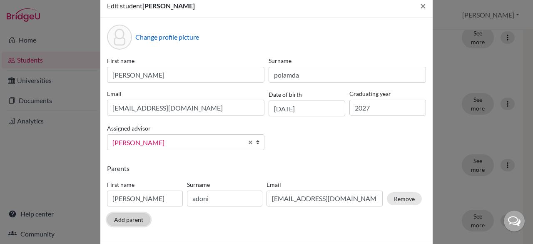
scroll to position [54, 0]
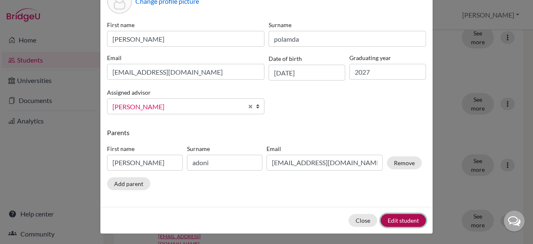
click at [400, 218] on button "Edit student" at bounding box center [403, 220] width 45 height 13
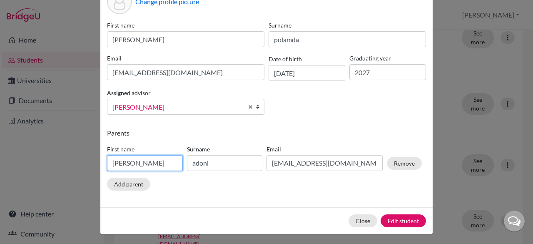
click at [160, 164] on input "[PERSON_NAME]" at bounding box center [145, 163] width 76 height 16
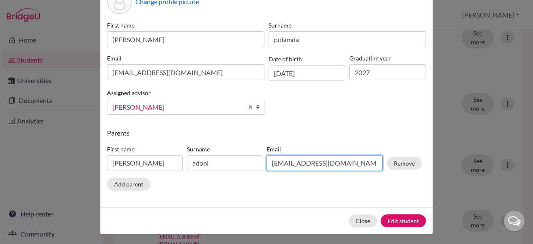
click at [322, 160] on input "[EMAIL_ADDRESS][DOMAIN_NAME]" at bounding box center [325, 163] width 116 height 16
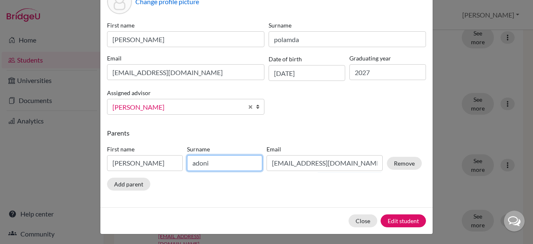
click at [225, 158] on input "adoni" at bounding box center [225, 163] width 76 height 16
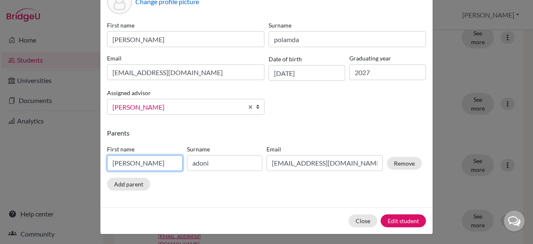
drag, startPoint x: 153, startPoint y: 165, endPoint x: 107, endPoint y: 168, distance: 46.3
click at [108, 168] on input "[PERSON_NAME]" at bounding box center [145, 163] width 76 height 16
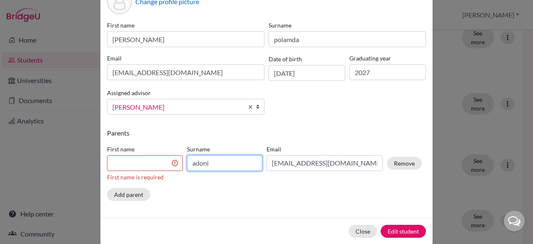
drag, startPoint x: 203, startPoint y: 163, endPoint x: 158, endPoint y: 165, distance: 44.2
click at [164, 165] on div "First name First name is required Surname adoni Email [EMAIL_ADDRESS][DOMAIN_NA…" at bounding box center [264, 164] width 319 height 47
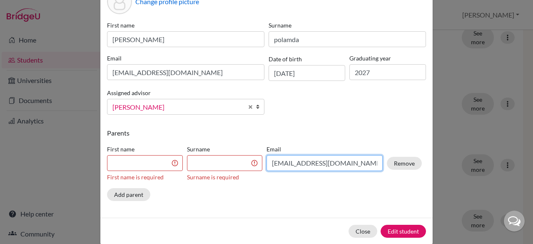
drag, startPoint x: 356, startPoint y: 158, endPoint x: 219, endPoint y: 160, distance: 137.1
click at [219, 160] on div "First name First name is required Surname Surname is required Email [EMAIL_ADDR…" at bounding box center [264, 164] width 319 height 47
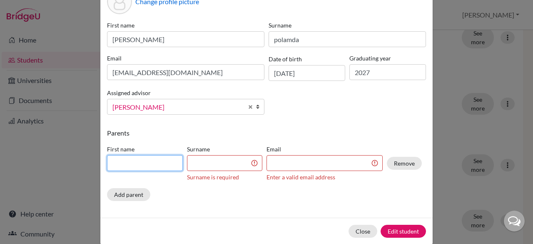
click at [122, 161] on input at bounding box center [145, 163] width 76 height 16
click at [117, 163] on input "satyanarayana" at bounding box center [145, 163] width 76 height 16
type input "[PERSON_NAME]"
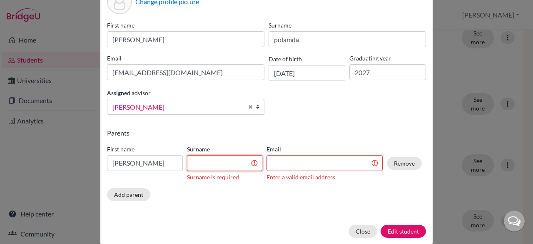
click at [190, 162] on input at bounding box center [225, 163] width 76 height 16
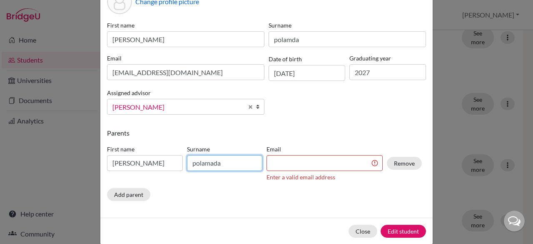
type input "polamada"
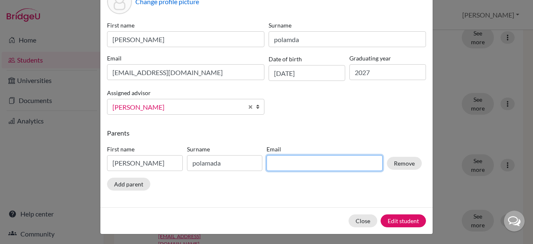
click at [285, 161] on input at bounding box center [325, 163] width 116 height 16
click at [276, 162] on input "[PERSON_NAME]" at bounding box center [325, 163] width 116 height 16
click at [293, 164] on input "sahtyam" at bounding box center [325, 163] width 116 height 16
type input "[EMAIL_ADDRESS][DOMAIN_NAME]"
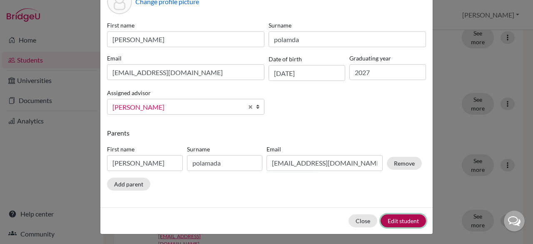
click at [407, 222] on button "Edit student" at bounding box center [403, 220] width 45 height 13
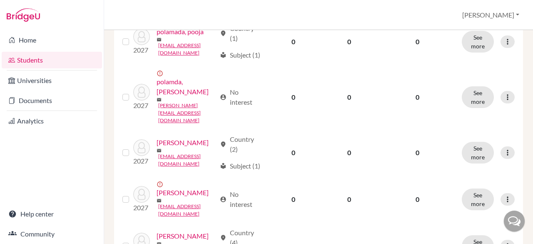
scroll to position [806, 0]
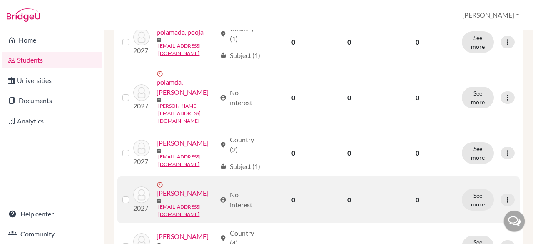
click at [133, 195] on label at bounding box center [133, 195] width 0 height 0
click at [0, 0] on input "checkbox" at bounding box center [0, 0] width 0 height 0
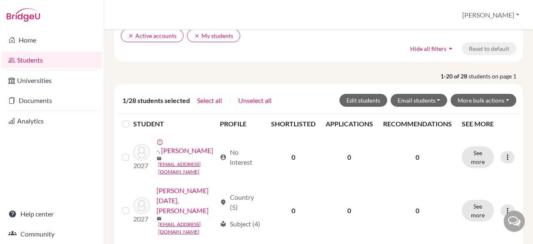
scroll to position [100, 0]
click at [486, 100] on button "More bulk actions" at bounding box center [484, 99] width 66 height 13
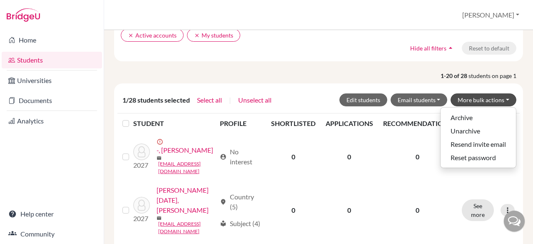
click at [388, 76] on p "1-20 of 28 students on page 1" at bounding box center [319, 75] width 422 height 9
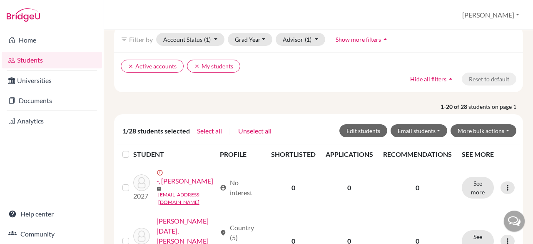
scroll to position [30, 0]
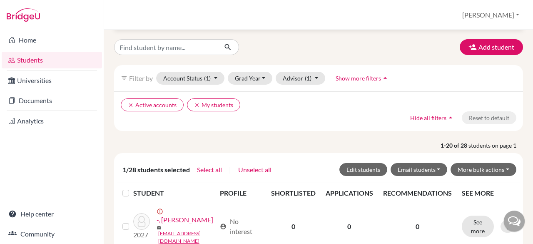
click at [314, 125] on div "clear Active accounts clear My students Hide all filters arrow_drop_up Reset to…" at bounding box center [318, 111] width 409 height 40
